Goal: Use online tool/utility: Utilize a website feature to perform a specific function

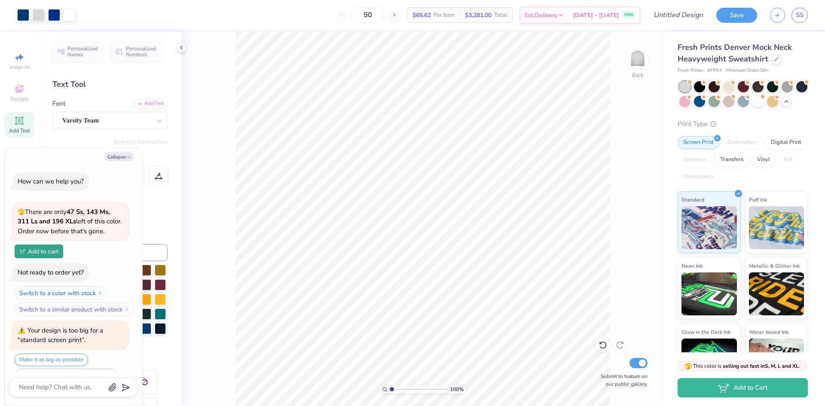
scroll to position [1288, 0]
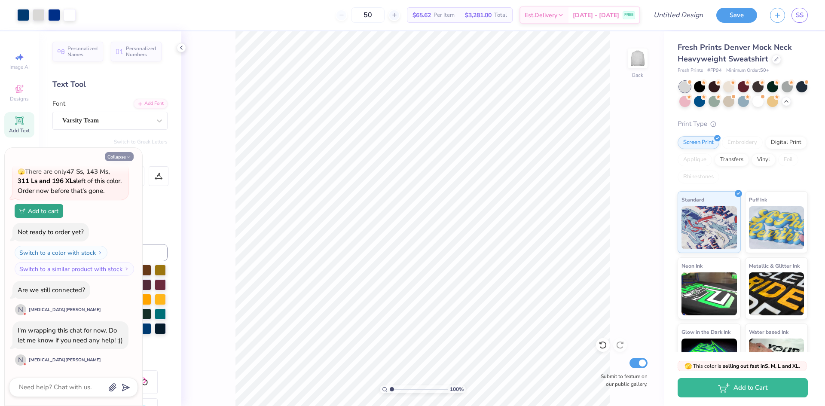
click at [131, 153] on button "Collapse" at bounding box center [119, 156] width 29 height 9
type textarea "x"
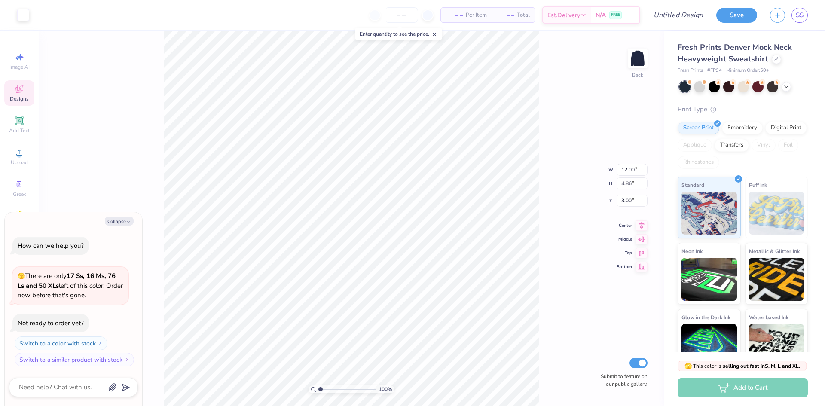
type textarea "x"
type input "2.64"
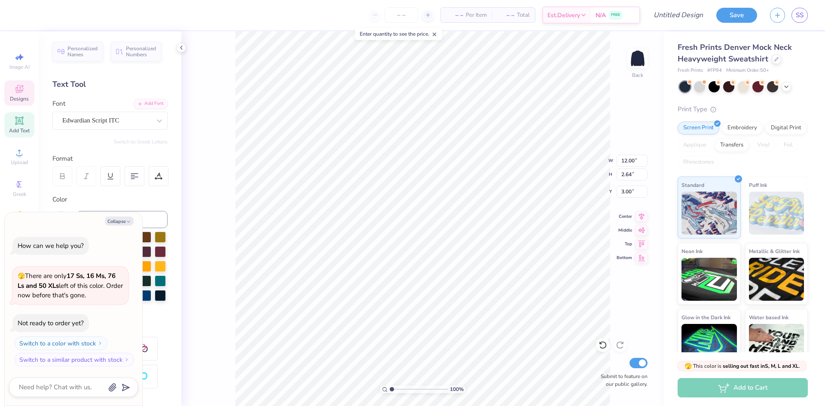
scroll to position [7, 1]
type textarea "x"
type textarea "Clu Pickleball"
type textarea "x"
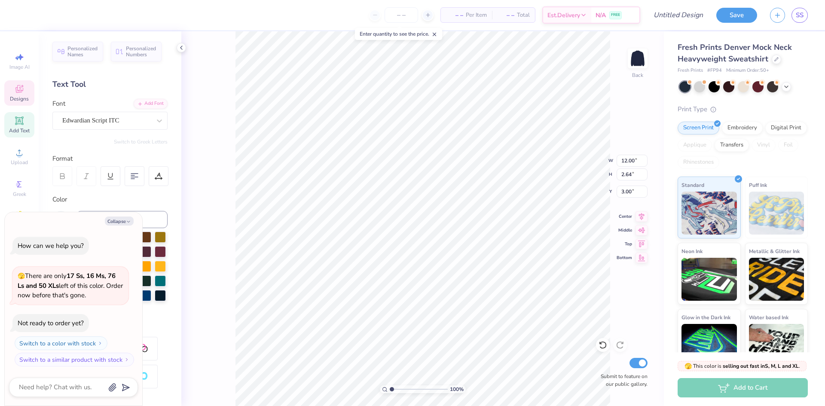
type textarea "Cl Pickleball"
type textarea "x"
type textarea "C Pickleball"
type textarea "x"
type textarea "Pickleball"
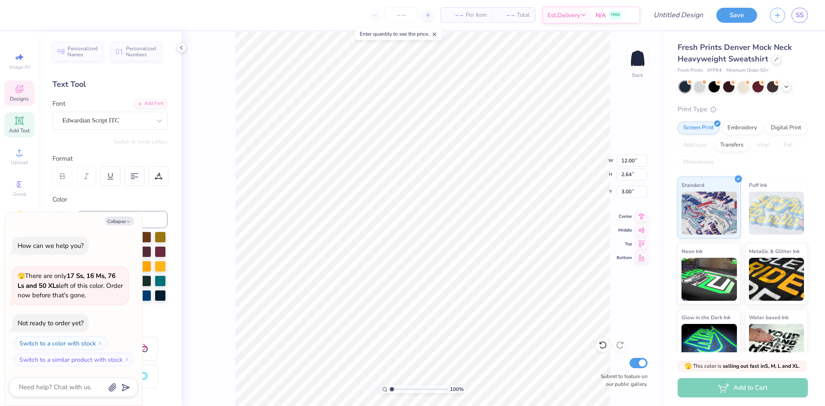
type textarea "x"
type textarea "Picklebal"
type textarea "x"
type textarea "Pickleba"
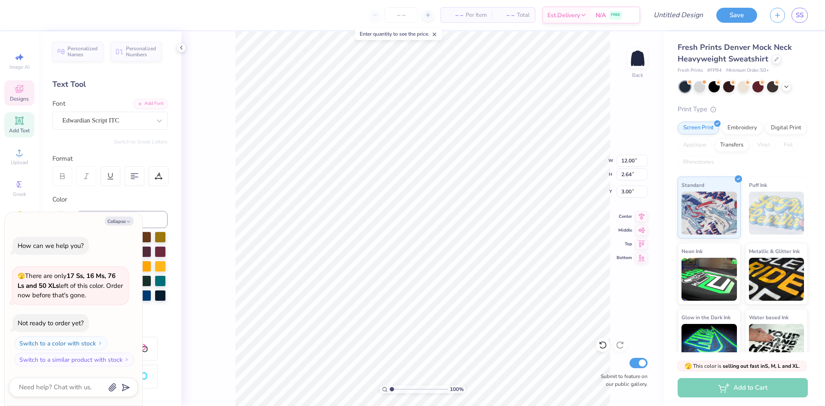
type textarea "x"
type textarea "Pickleb"
type textarea "x"
type textarea "Pickle"
type textarea "x"
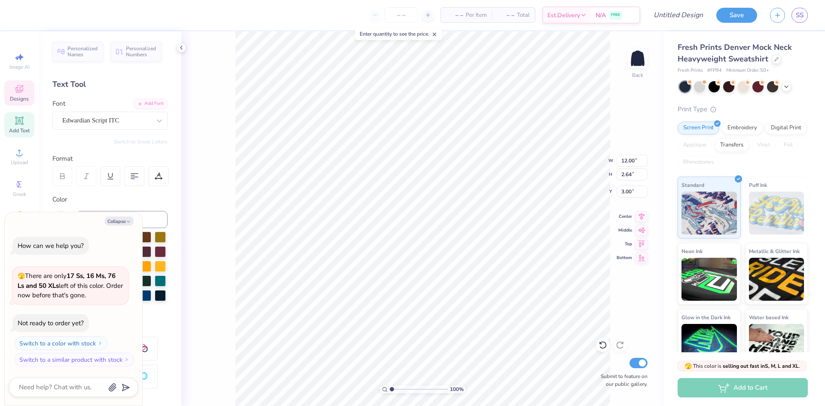
type textarea "Pickl"
type textarea "x"
type textarea "Pick"
type textarea "x"
type textarea "Pic"
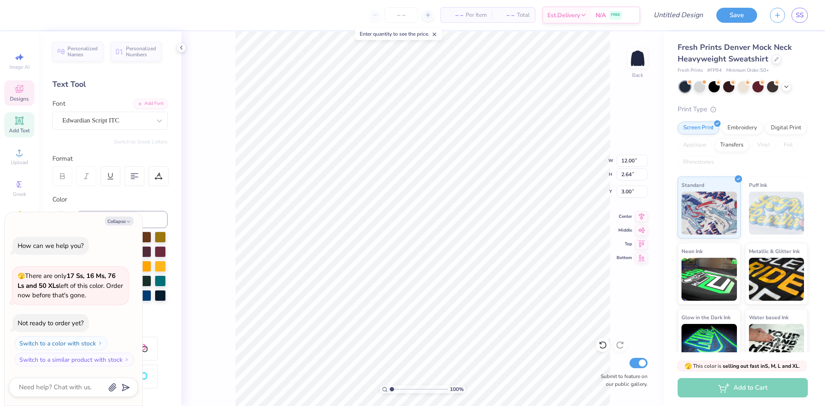
type textarea "x"
type textarea "Pi"
type textarea "x"
type textarea "P"
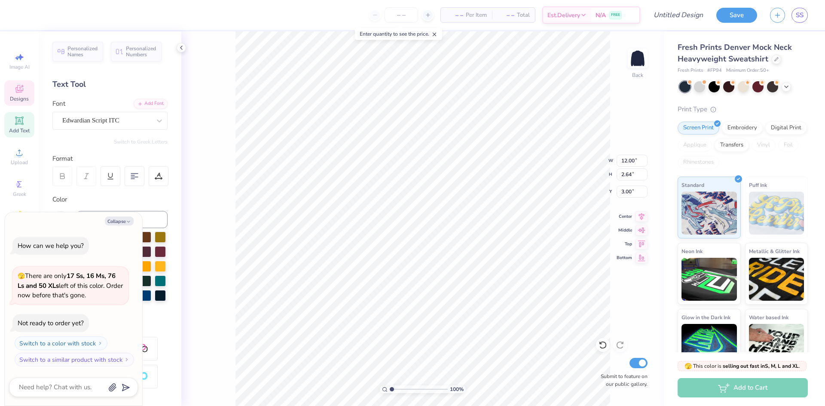
type textarea "x"
type textarea "G"
type textarea "x"
type textarea "Go"
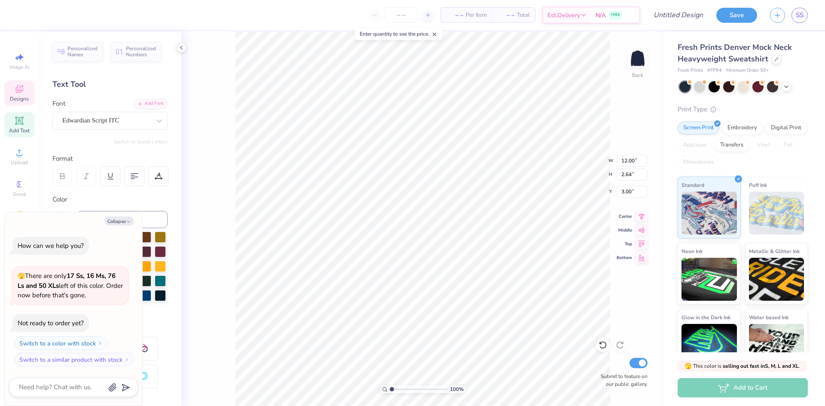
type textarea "x"
type textarea "Go"
type textarea "x"
type textarea "Go S"
type textarea "x"
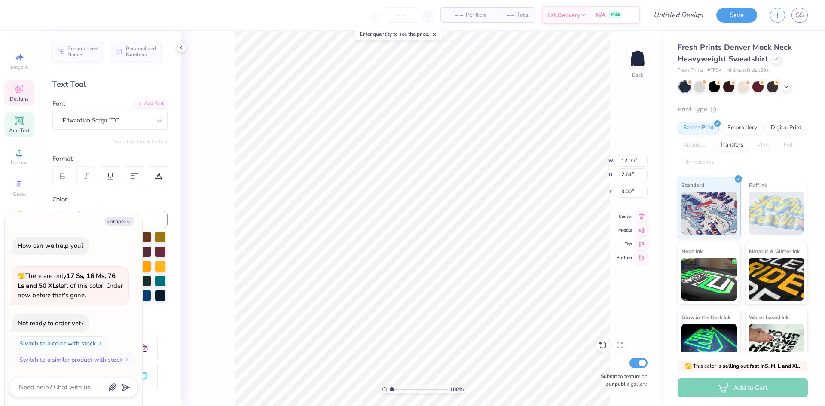
type textarea "Go Sh"
type textarea "x"
type textarea "Go Sha"
type textarea "x"
type textarea "Go Shark"
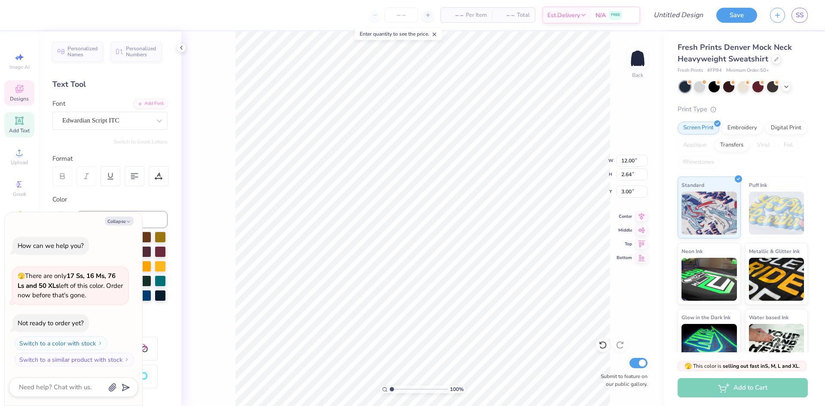
scroll to position [7, 2]
type textarea "x"
type textarea "Go Sharks"
type textarea "x"
